Goal: Task Accomplishment & Management: Use online tool/utility

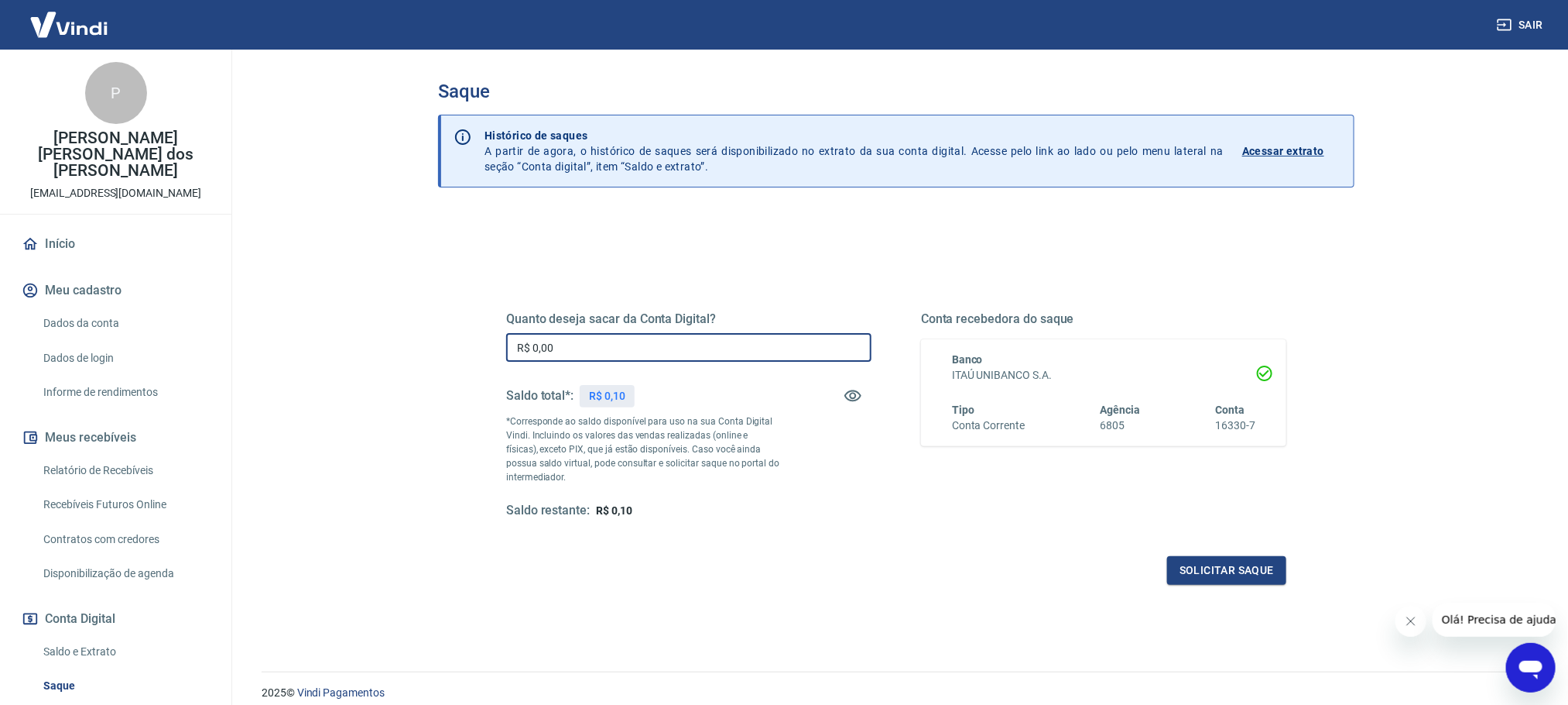
click at [750, 349] on input "R$ 0,00" at bounding box center [688, 347] width 365 height 29
